Goal: Task Accomplishment & Management: Manage account settings

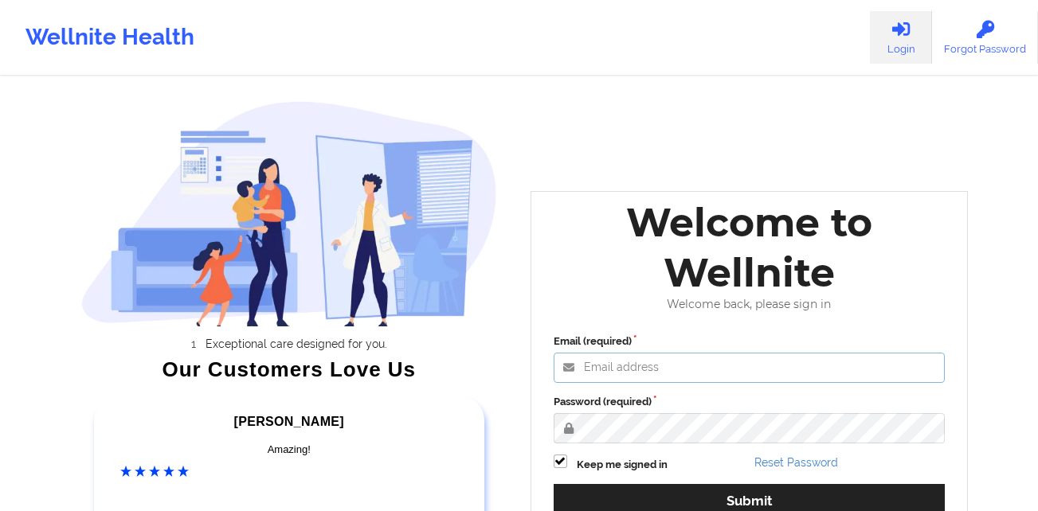
click at [676, 367] on input "Email (required)" at bounding box center [750, 368] width 392 height 30
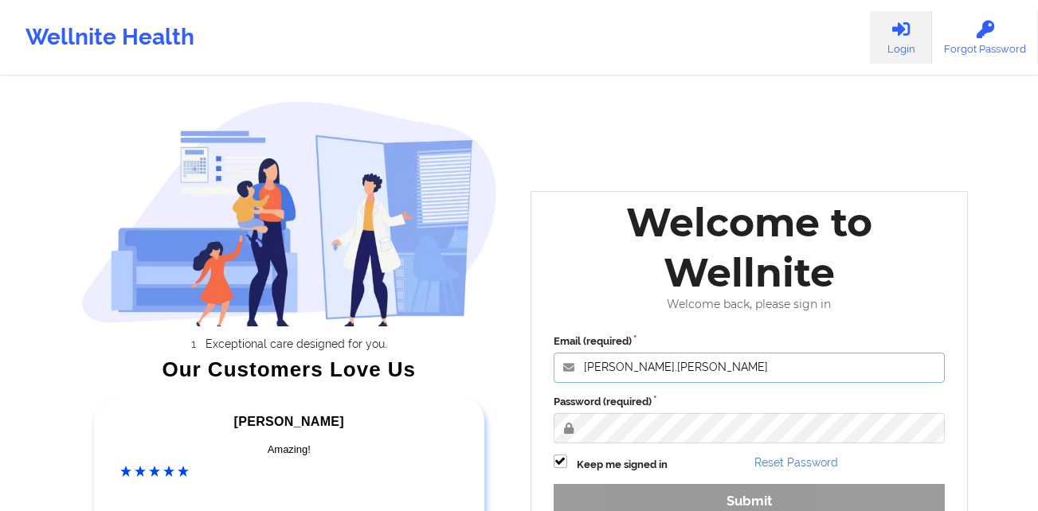
type input "[PERSON_NAME][EMAIL_ADDRESS][PERSON_NAME][DOMAIN_NAME]"
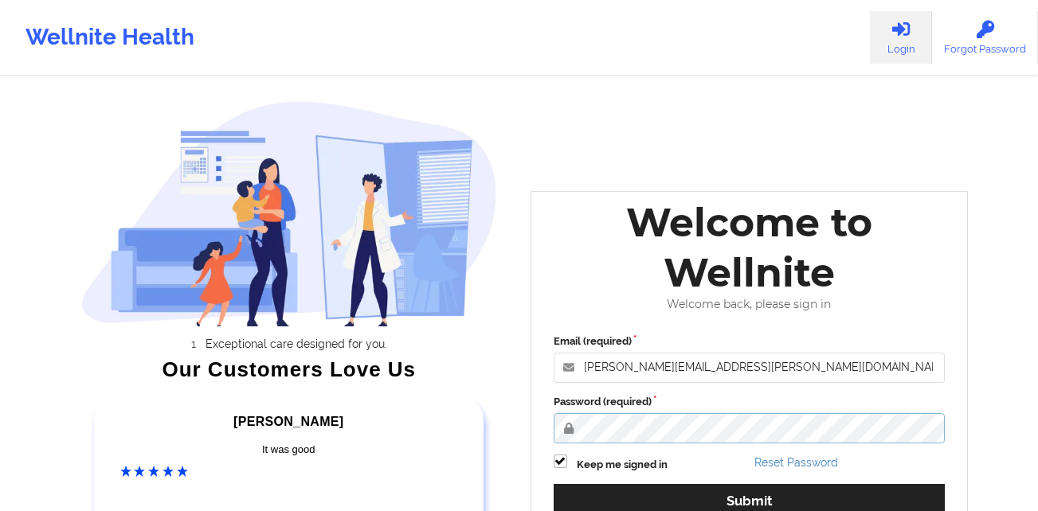
click at [554, 484] on button "Submit" at bounding box center [750, 501] width 392 height 34
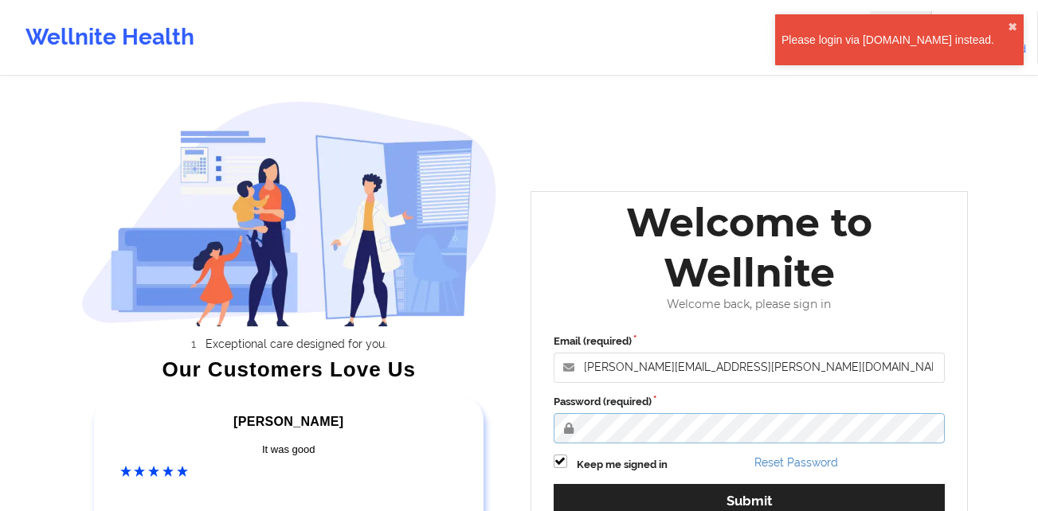
click at [554, 484] on button "Submit" at bounding box center [750, 501] width 392 height 34
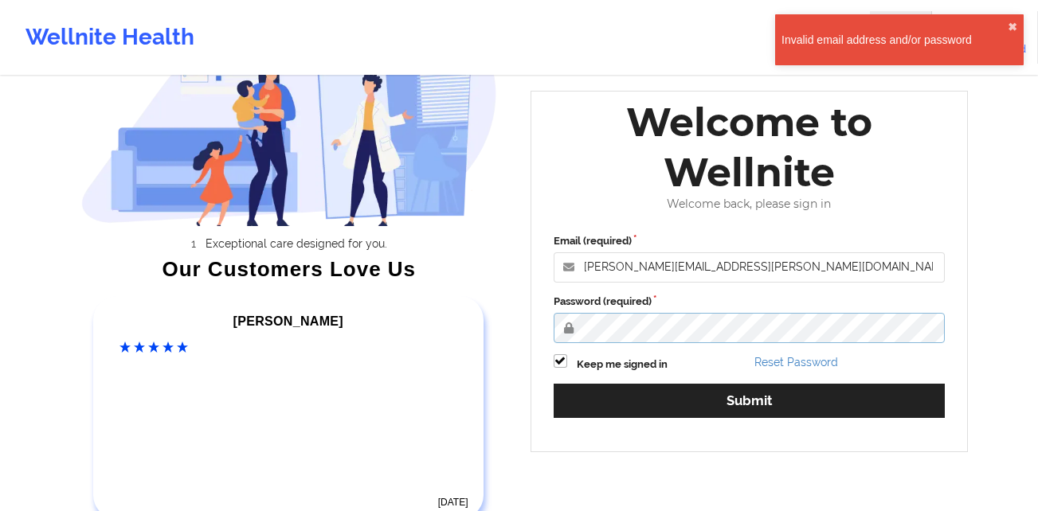
scroll to position [106, 0]
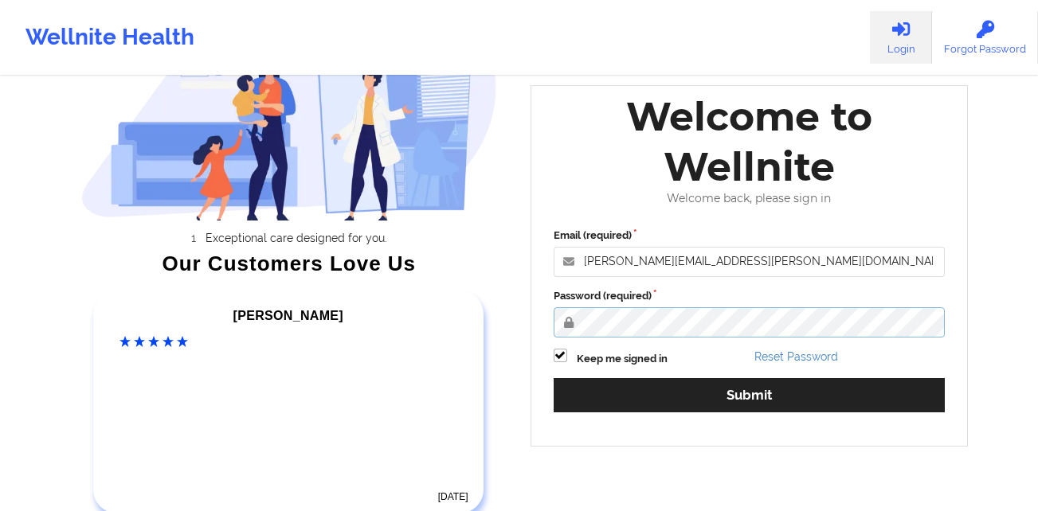
click at [304, 350] on div "Exceptional care designed for you. Our Customers Love Us [PERSON_NAME] C Amazin…" at bounding box center [519, 227] width 920 height 666
click at [554, 378] on button "Submit" at bounding box center [750, 395] width 392 height 34
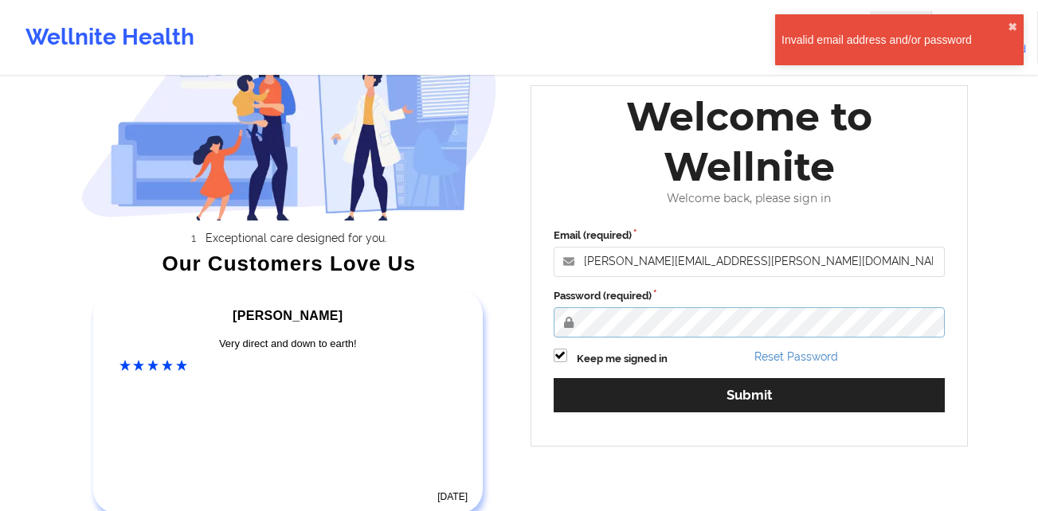
click at [508, 319] on div "Exceptional care designed for you. Our Customers Love Us [PERSON_NAME] C Amazin…" at bounding box center [519, 227] width 920 height 666
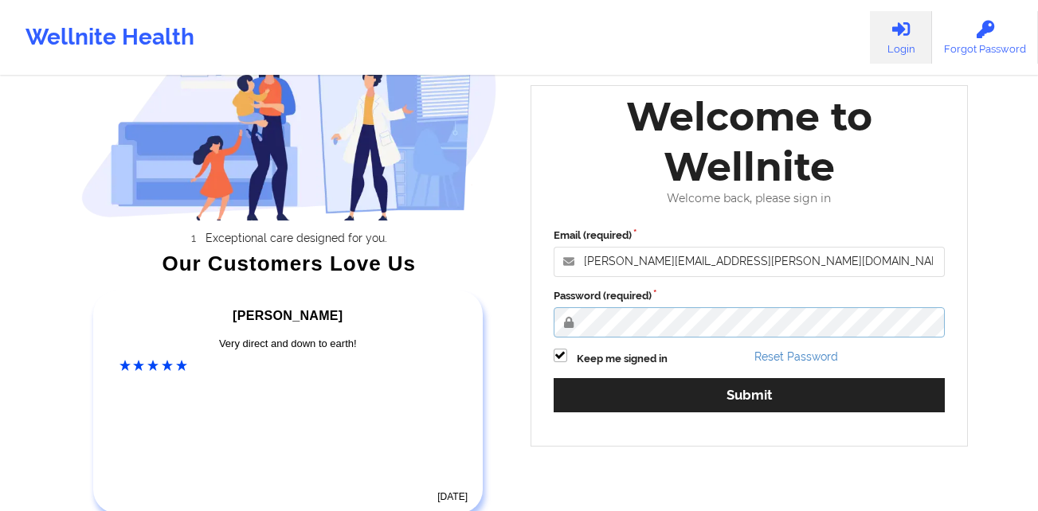
click at [554, 378] on button "Submit" at bounding box center [750, 395] width 392 height 34
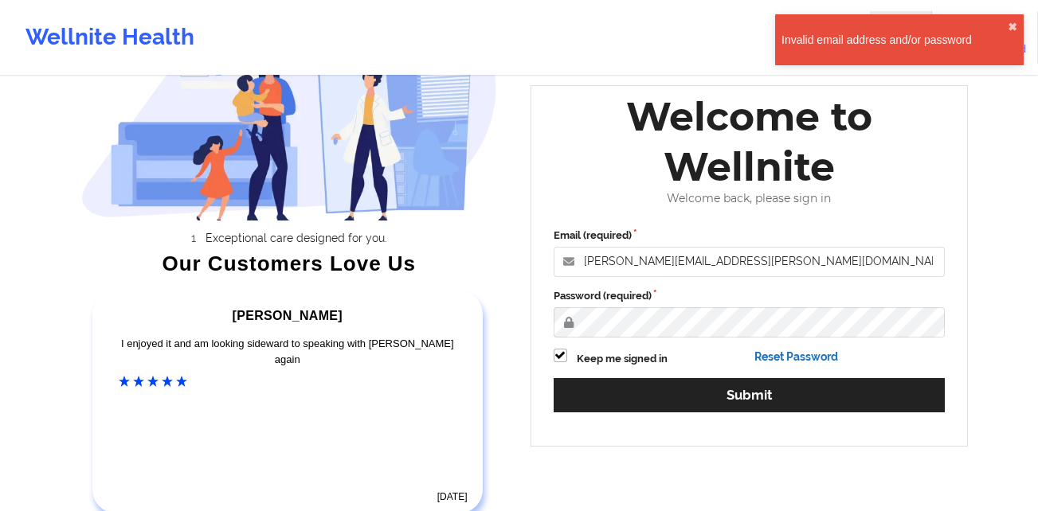
click at [818, 352] on link "Reset Password" at bounding box center [796, 357] width 84 height 13
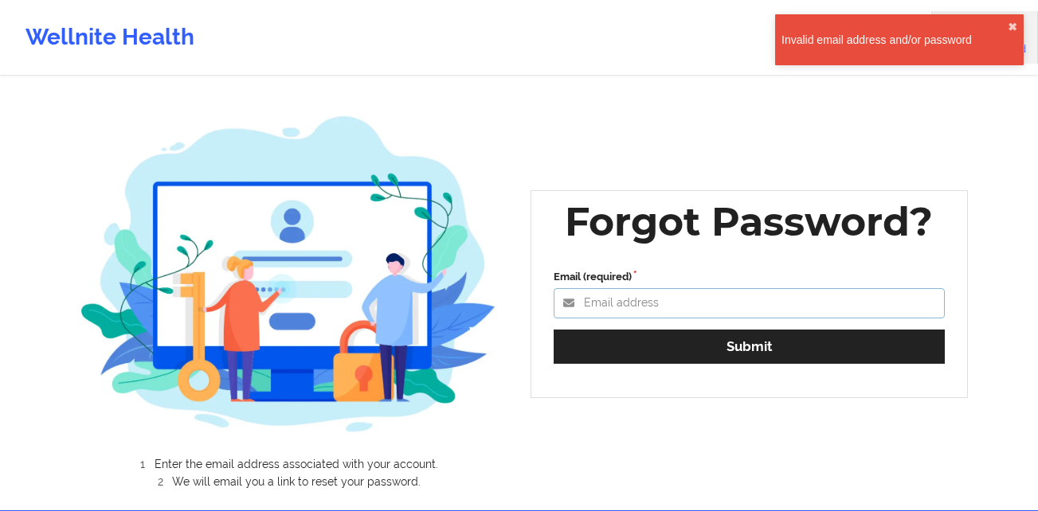
click at [688, 308] on input "Email (required)" at bounding box center [750, 303] width 392 height 30
type input "[PERSON_NAME][EMAIL_ADDRESS][PERSON_NAME][DOMAIN_NAME]"
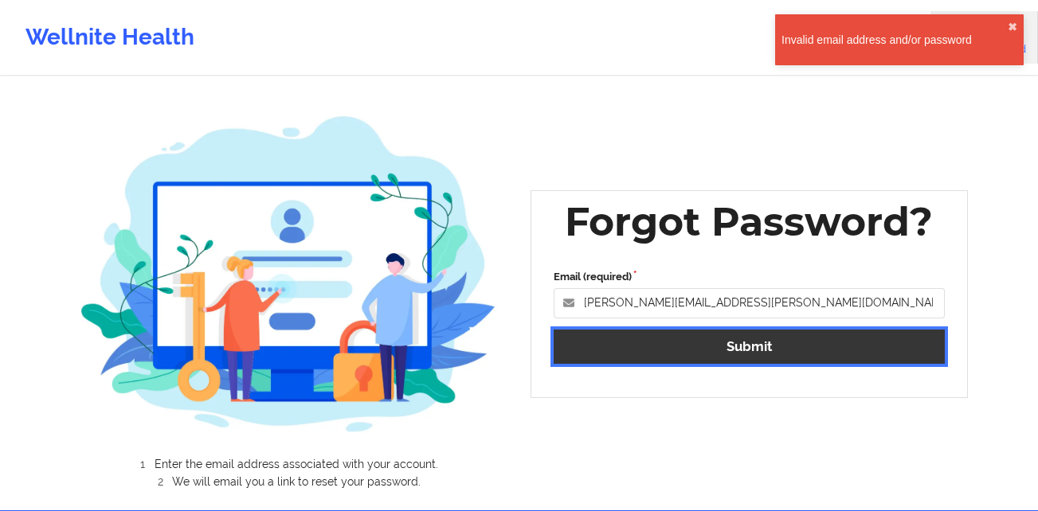
click at [794, 350] on button "Submit" at bounding box center [750, 347] width 392 height 34
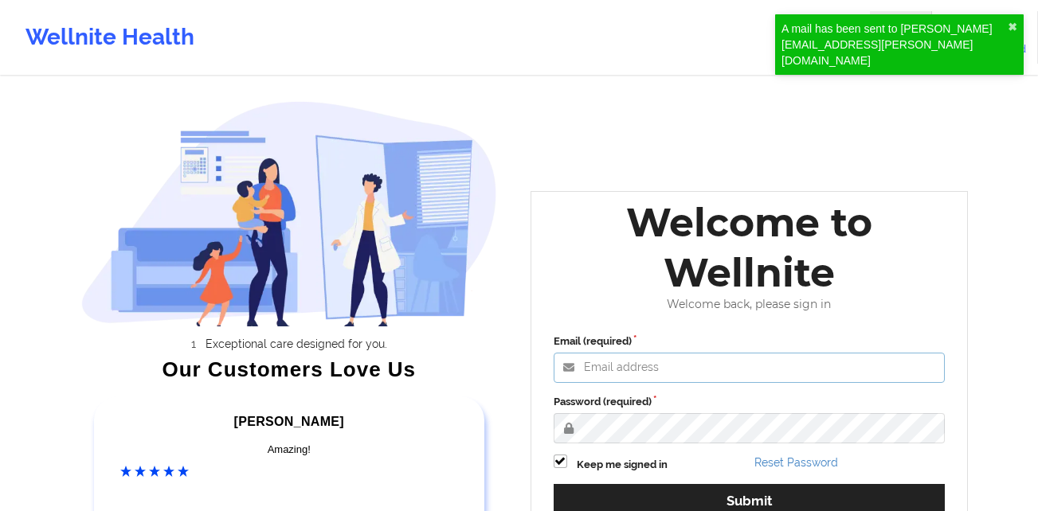
click at [714, 369] on input "Email (required)" at bounding box center [750, 368] width 392 height 30
type input "[PERSON_NAME][EMAIL_ADDRESS][PERSON_NAME][DOMAIN_NAME]"
